Goal: Go to known website: Access a specific website the user already knows

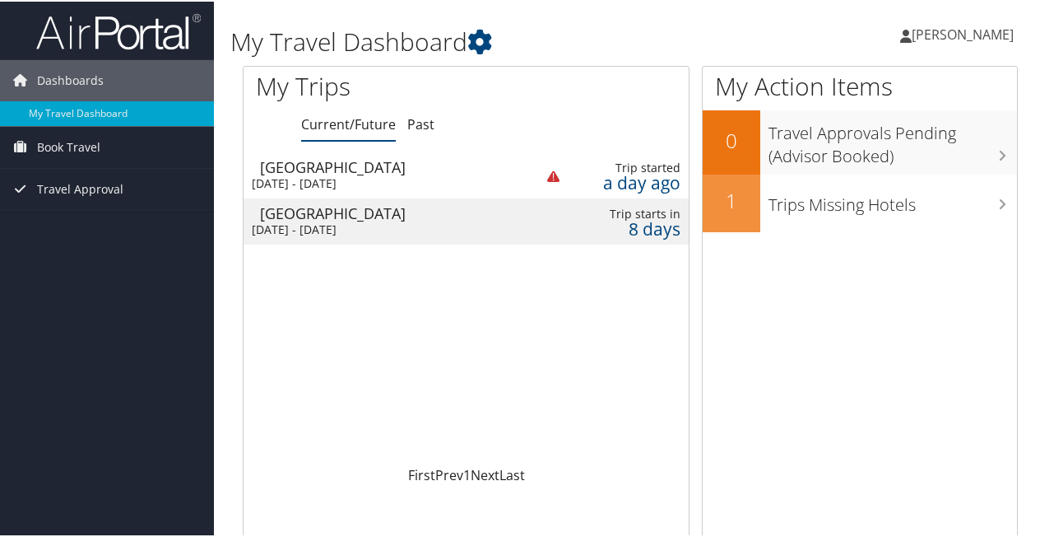
click at [335, 229] on div "[DATE] - [DATE]" at bounding box center [381, 228] width 258 height 15
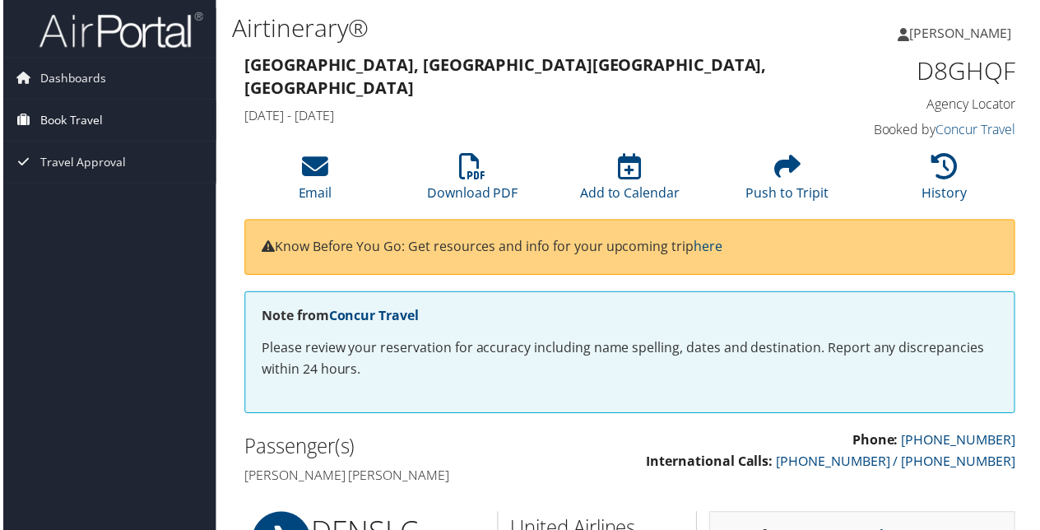
click at [95, 119] on span "Book Travel" at bounding box center [68, 120] width 63 height 41
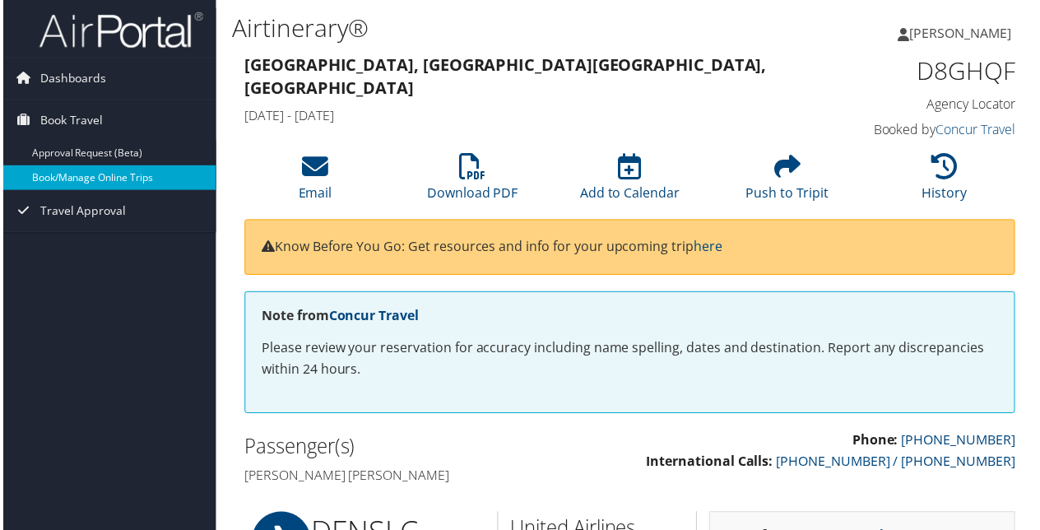
click at [109, 178] on link "Book/Manage Online Trips" at bounding box center [107, 178] width 214 height 25
click at [121, 179] on link "Book/Manage Online Trips" at bounding box center [107, 178] width 214 height 25
